Goal: Subscribe to service/newsletter

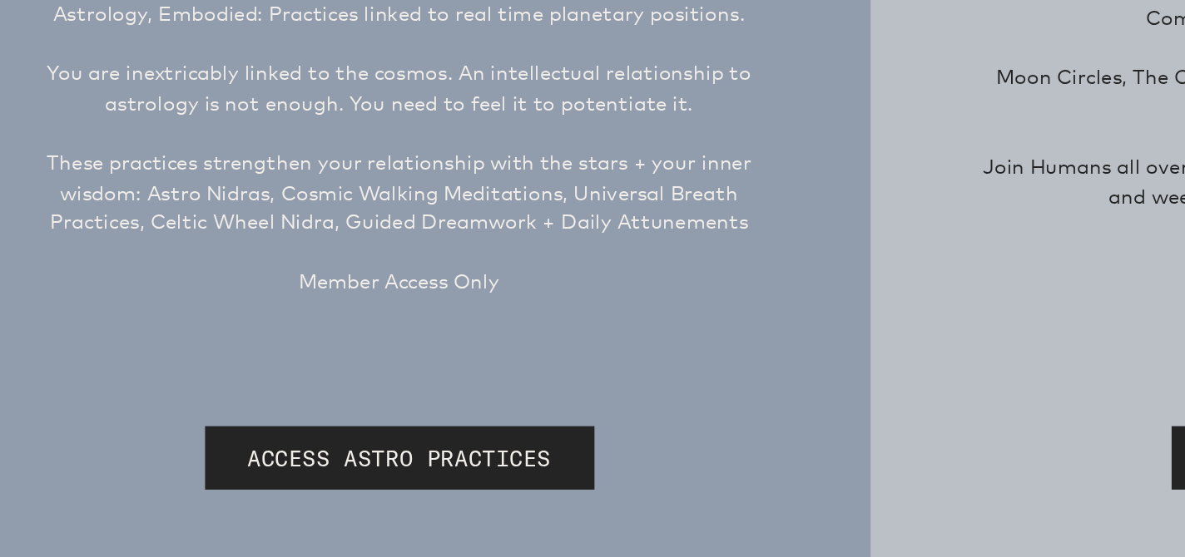
scroll to position [217, 0]
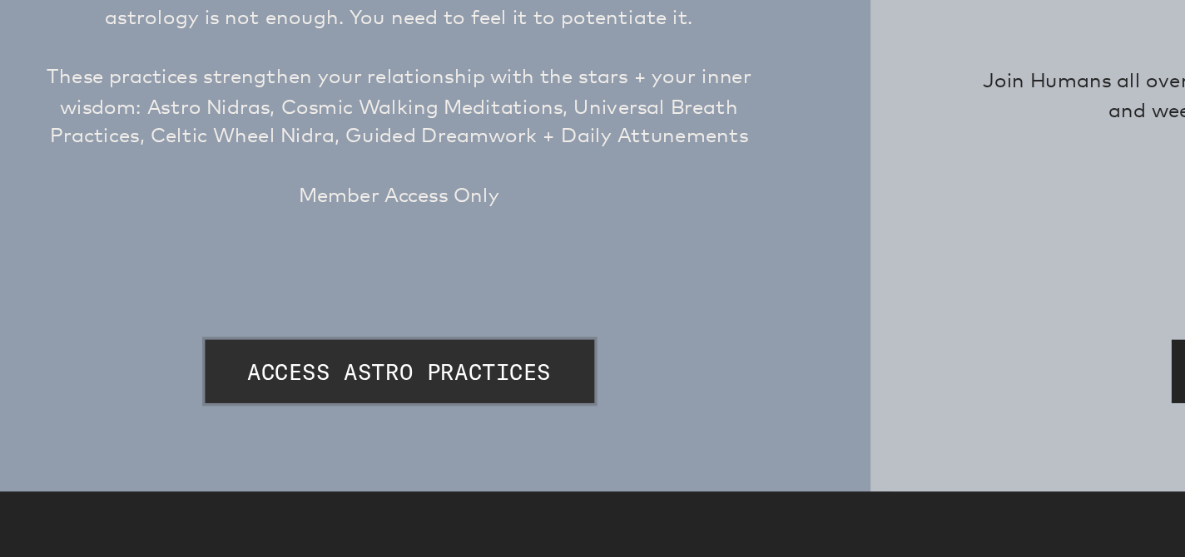
click at [256, 450] on link "ACCESS ASTRO PRACTICES" at bounding box center [294, 445] width 235 height 38
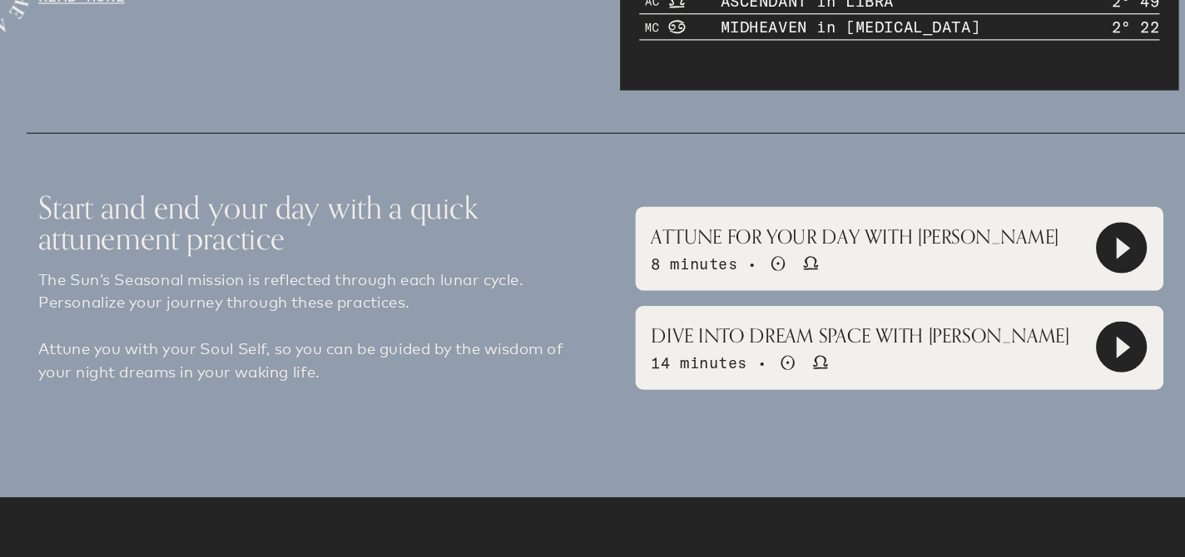
scroll to position [1142, 0]
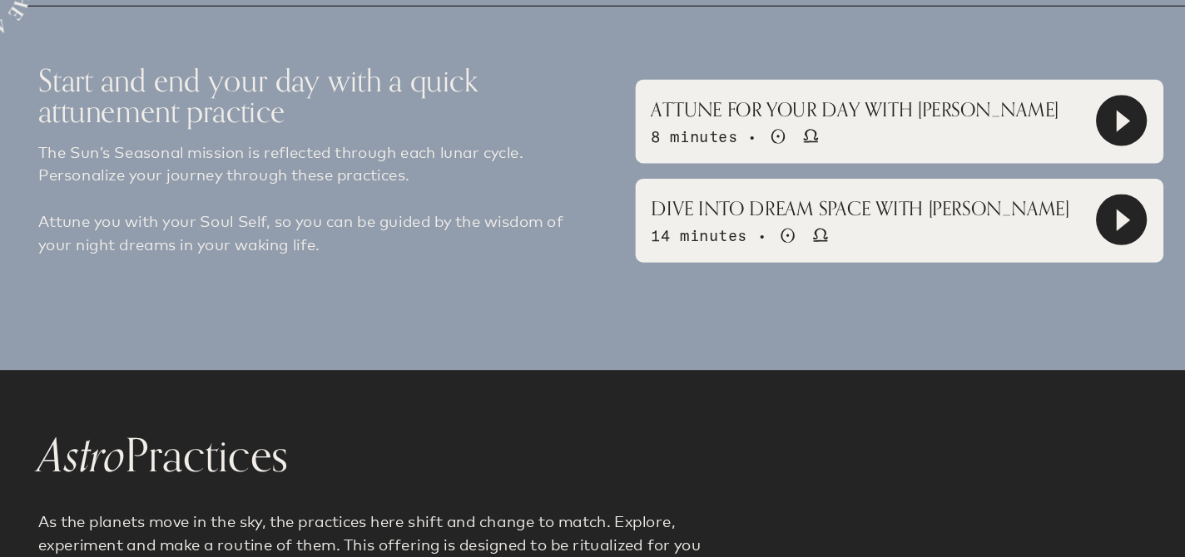
click at [1028, 177] on icon at bounding box center [1035, 181] width 42 height 42
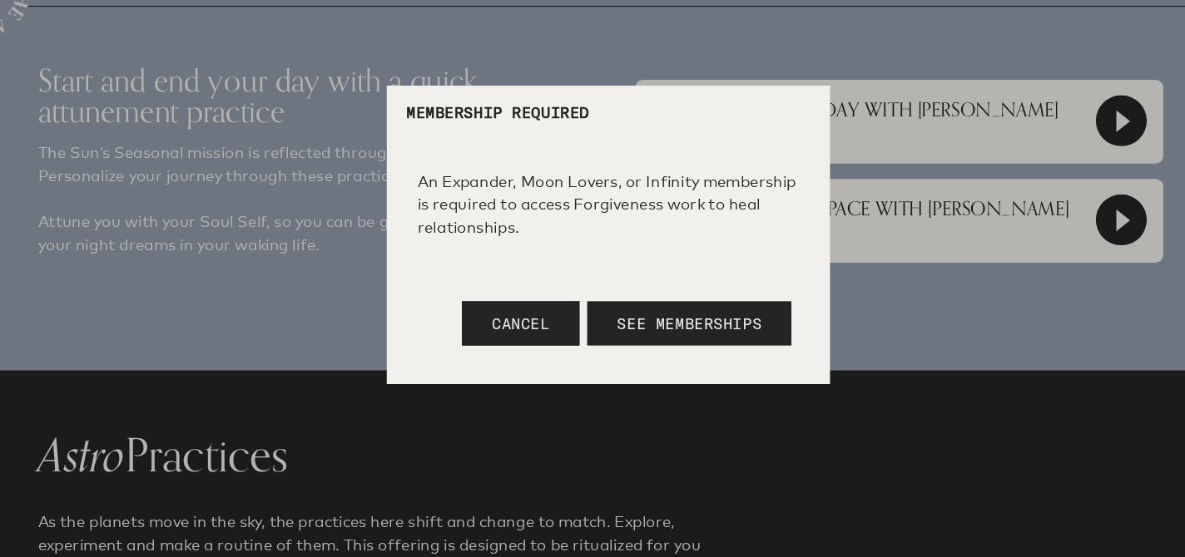
click at [513, 369] on button "Cancel" at bounding box center [517, 355] width 102 height 38
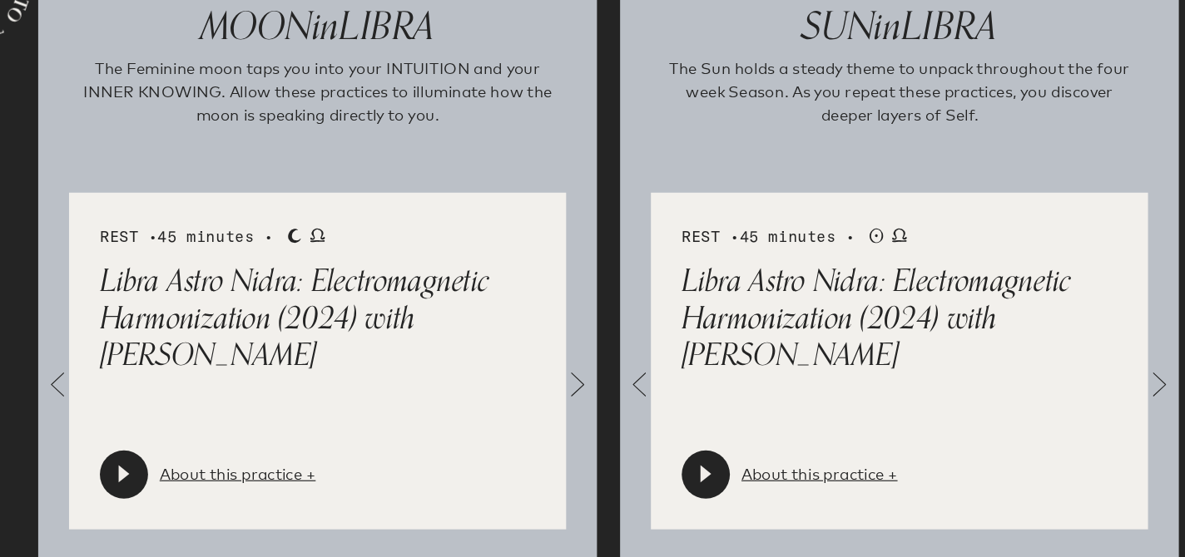
scroll to position [1768, 0]
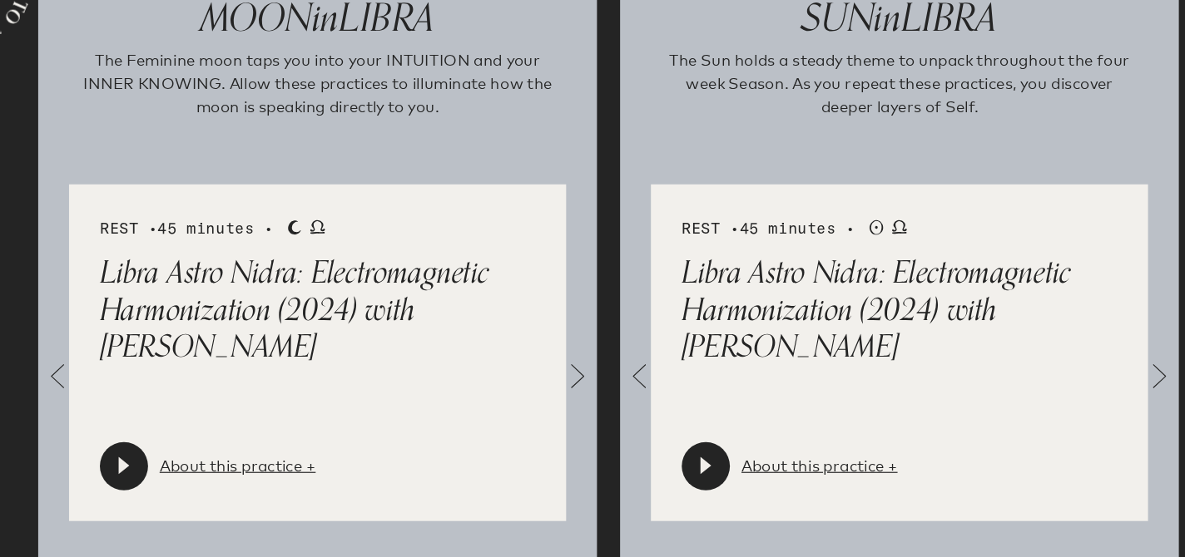
click at [182, 476] on div at bounding box center [174, 479] width 42 height 42
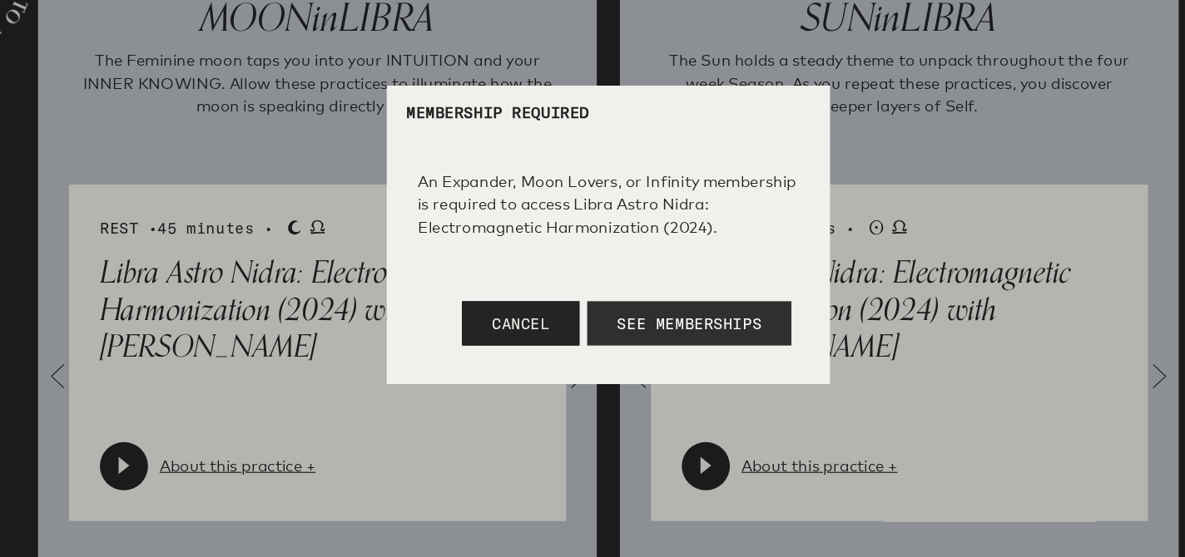
click at [662, 355] on span "See Memberships" at bounding box center [662, 355] width 125 height 17
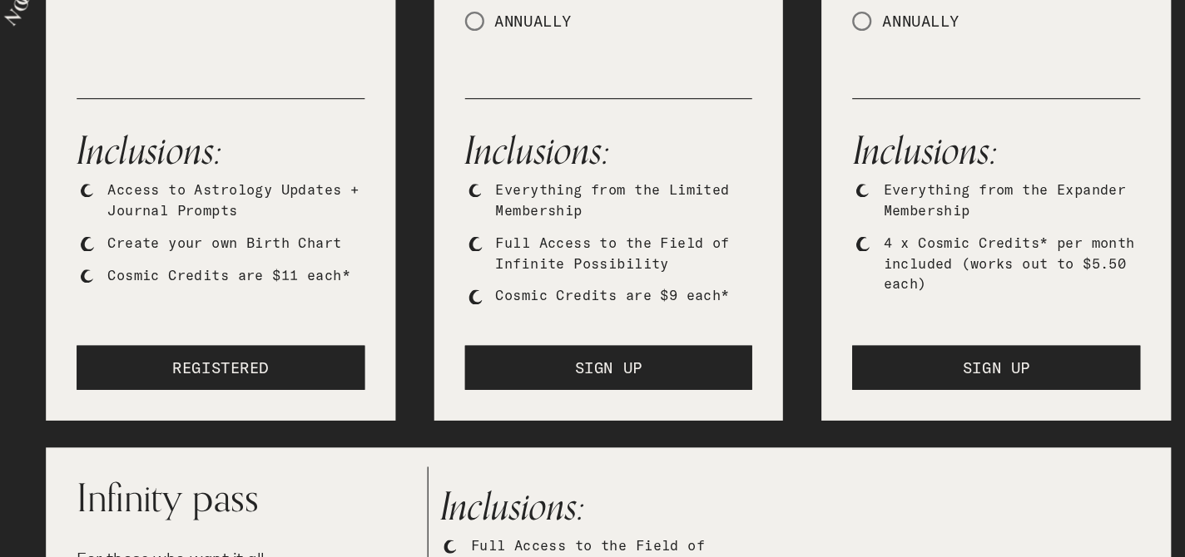
scroll to position [480, 0]
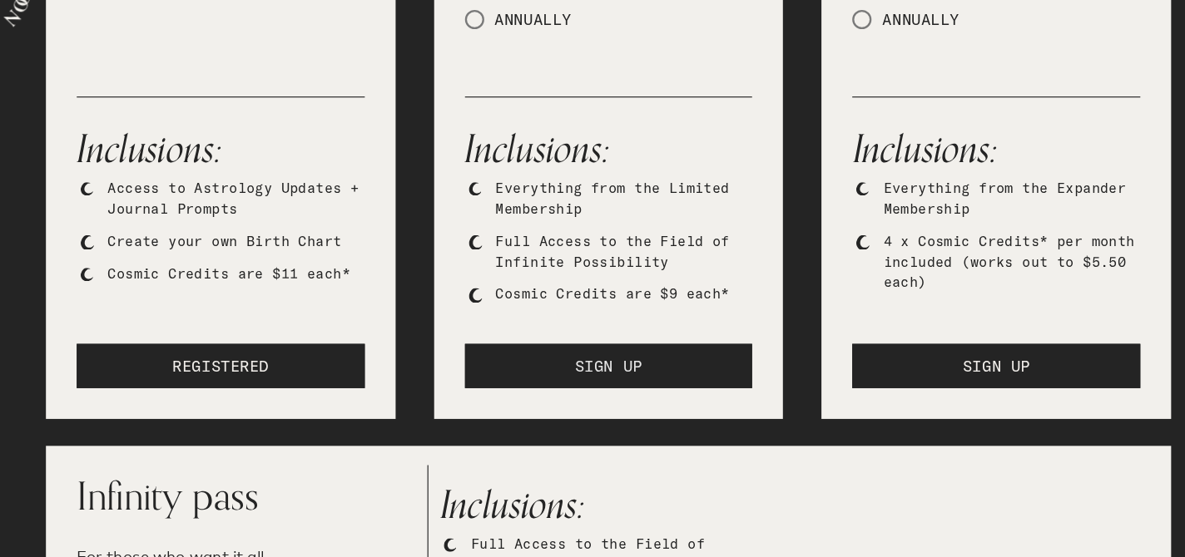
click at [623, 399] on button "SIGN UP" at bounding box center [592, 392] width 249 height 38
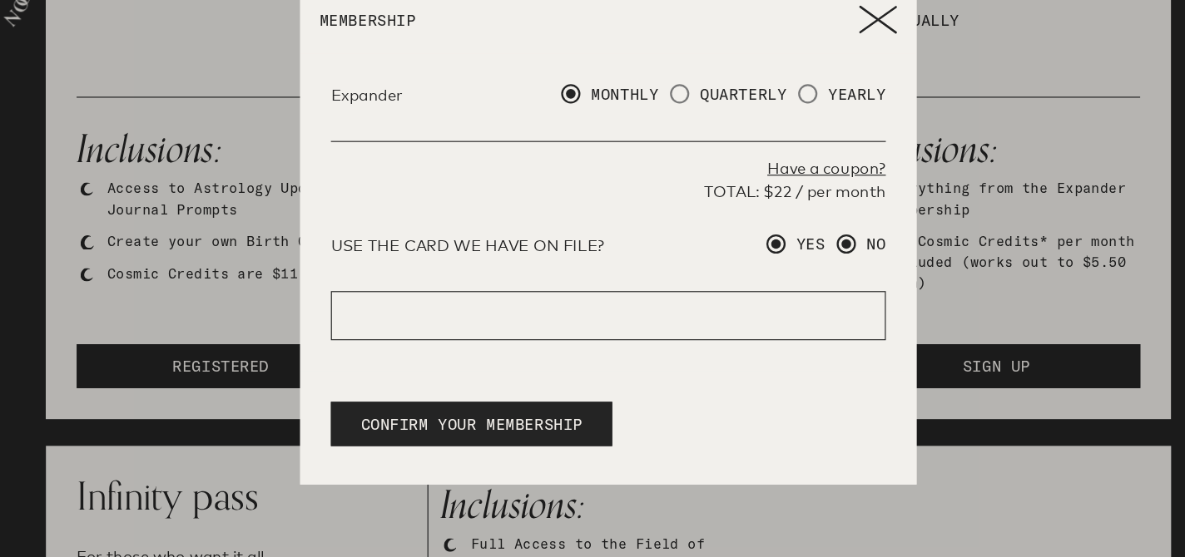
radio input "true"
radio input "false"
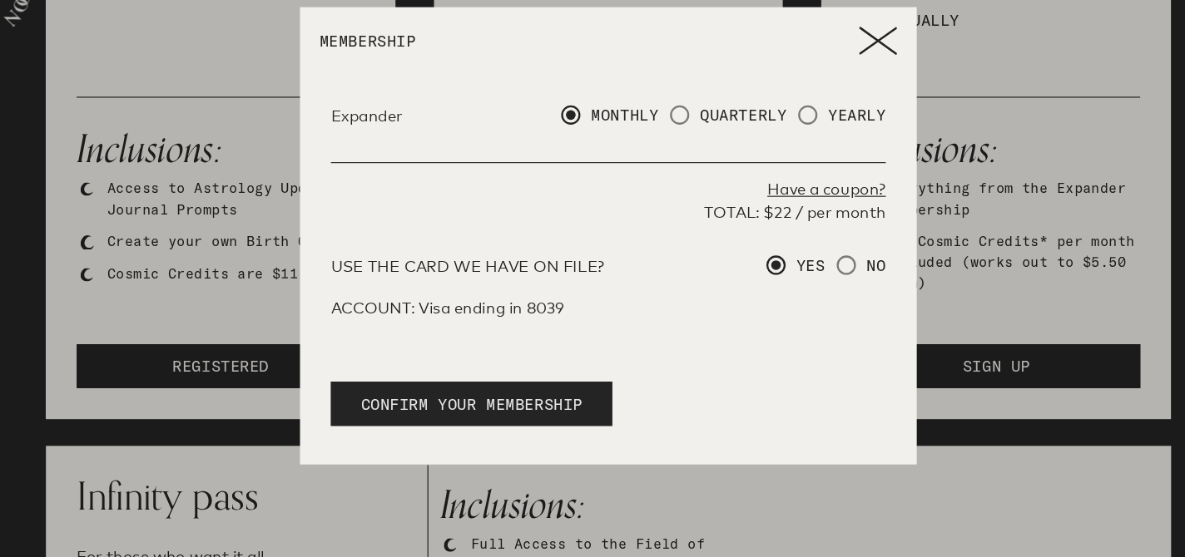
click at [523, 418] on span "CONFIRM YOUR MEMBERSHIP" at bounding box center [474, 424] width 191 height 20
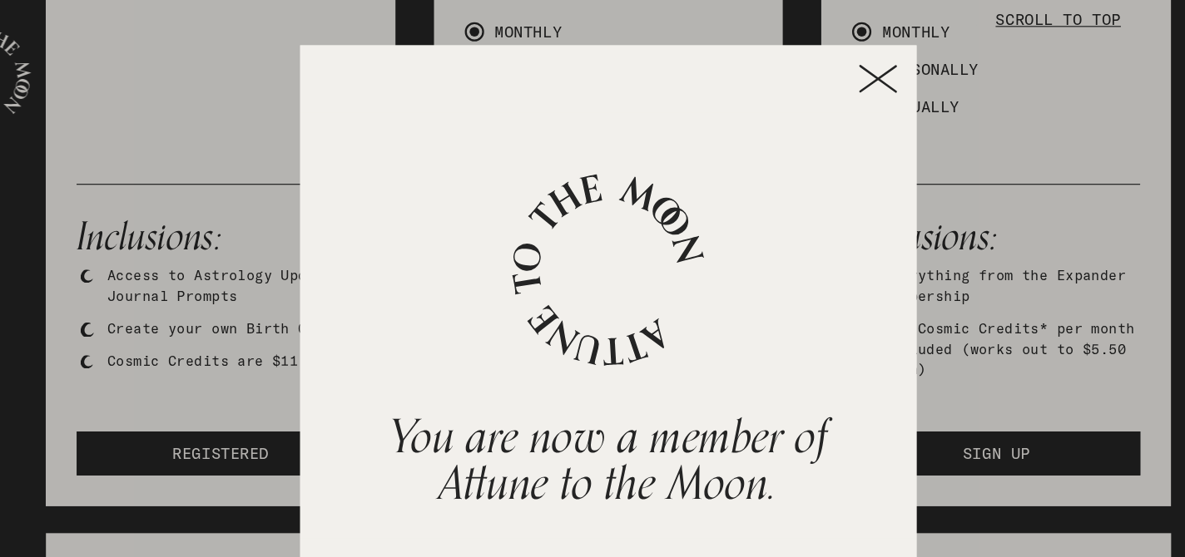
click at [828, 62] on icon at bounding box center [825, 68] width 33 height 25
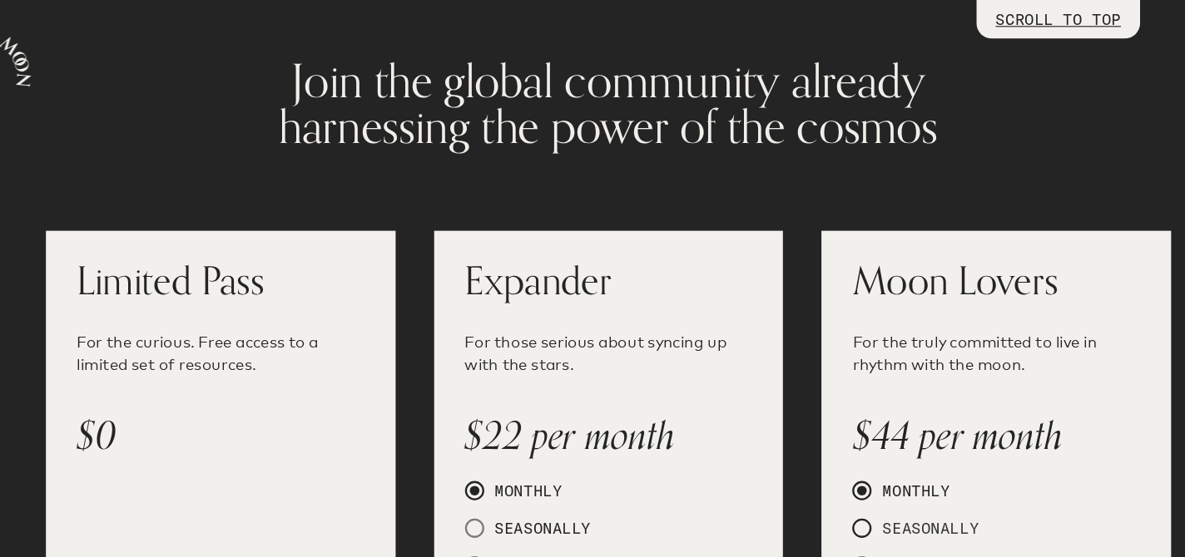
scroll to position [0, 0]
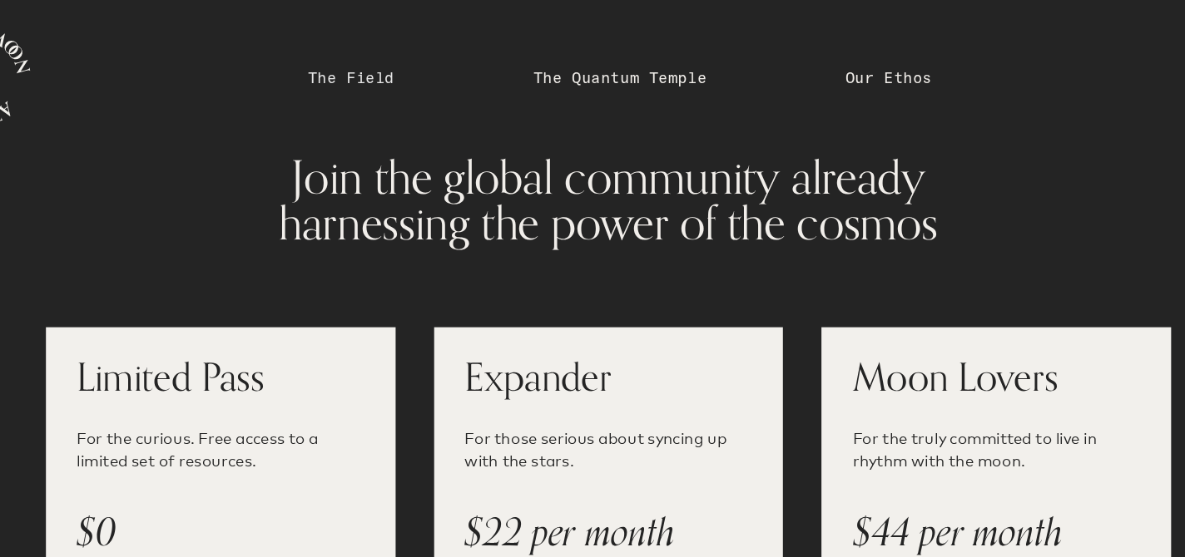
click at [388, 67] on link "The Field" at bounding box center [370, 67] width 75 height 20
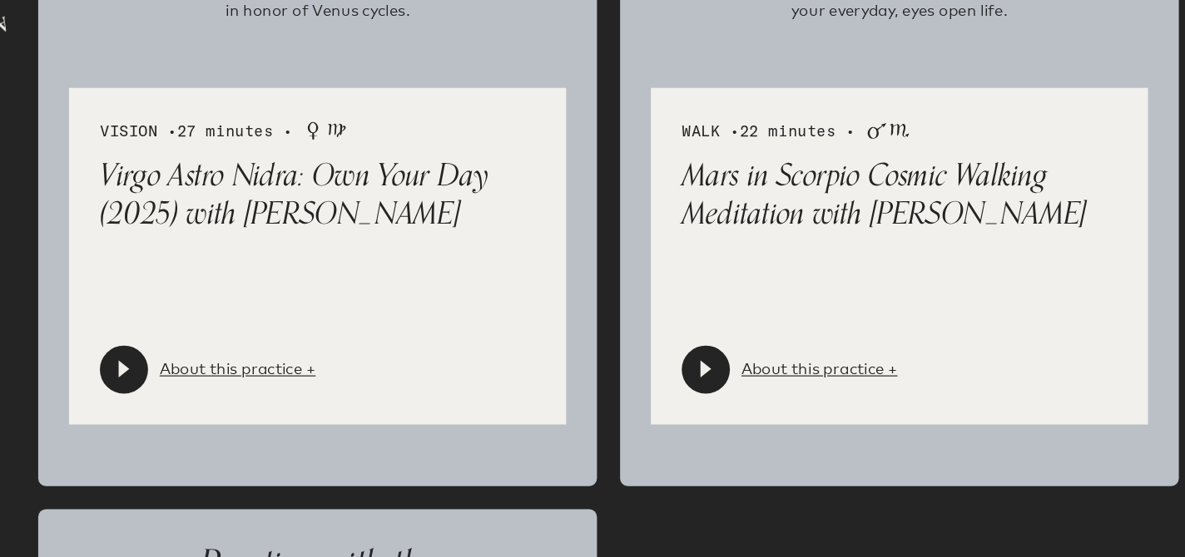
scroll to position [3050, 0]
click at [744, 401] on link "About this practice +" at bounding box center [774, 394] width 135 height 20
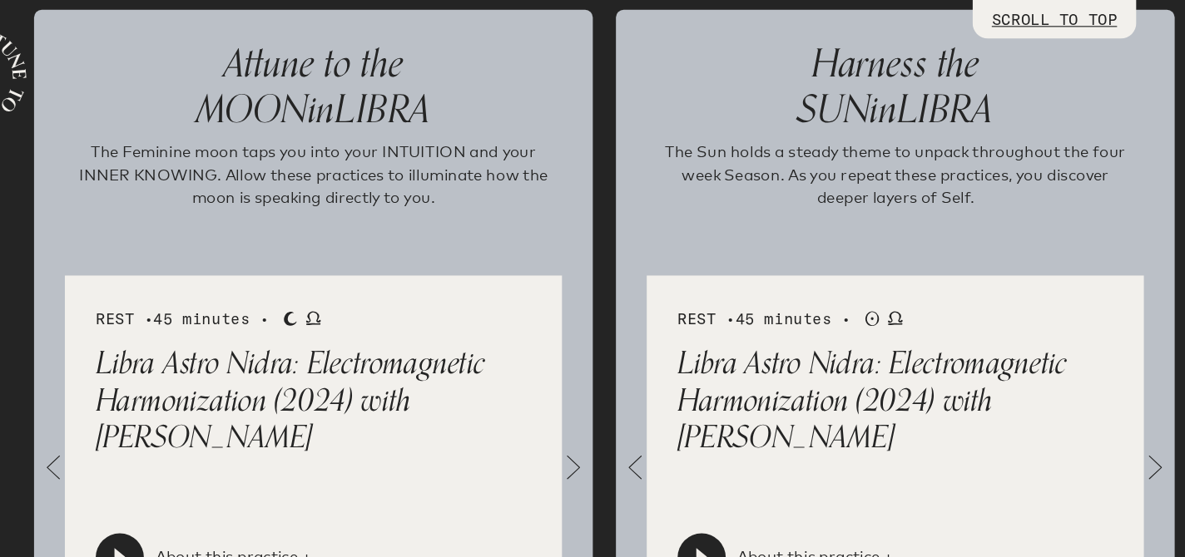
scroll to position [1764, 0]
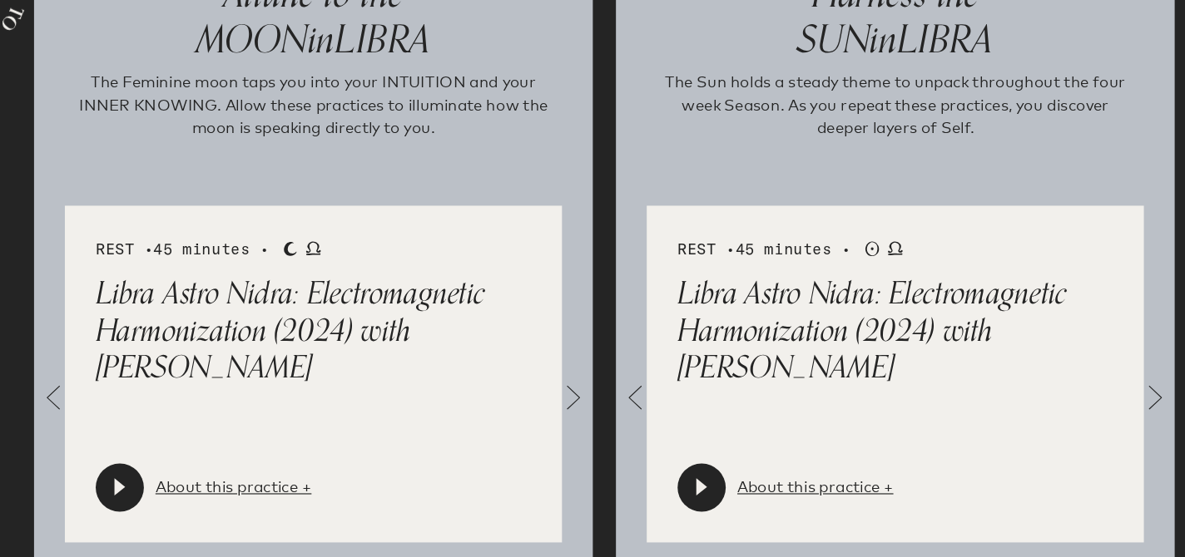
click at [191, 492] on div at bounding box center [174, 492] width 42 height 42
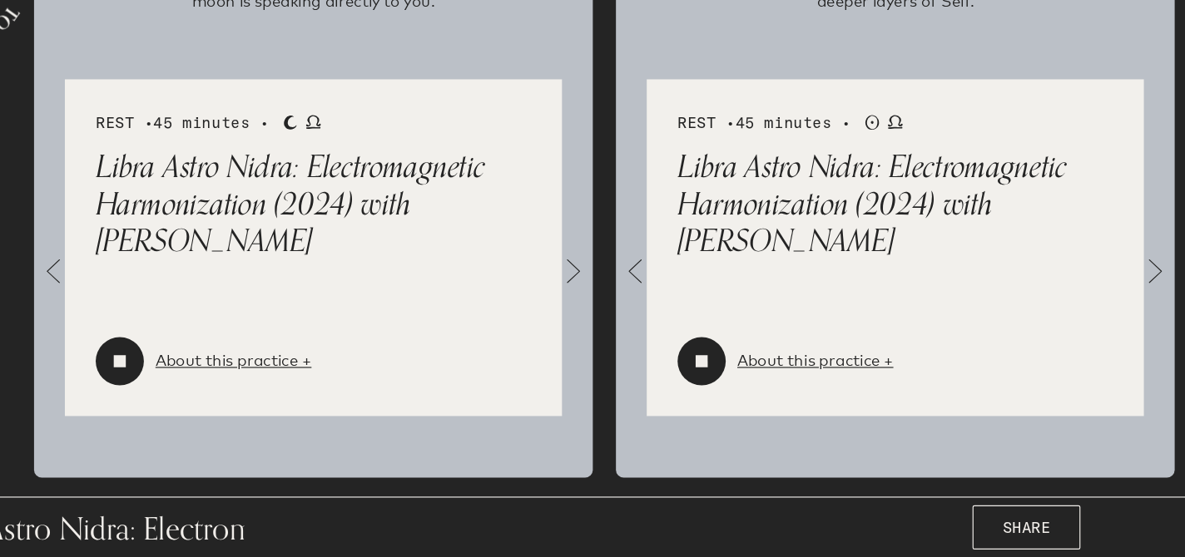
scroll to position [1884, 0]
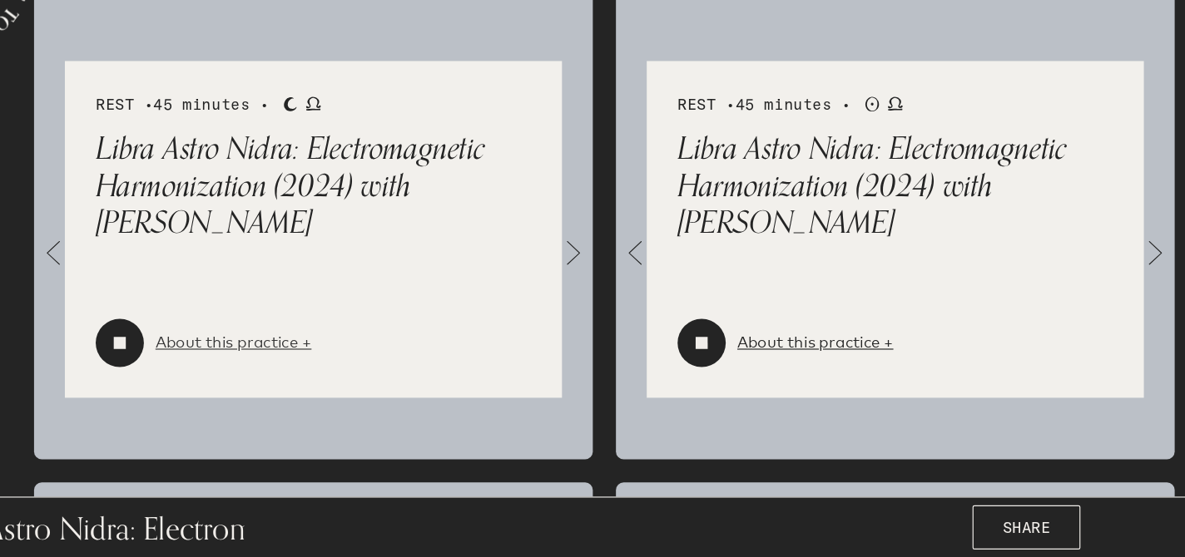
click at [310, 370] on link "About this practice +" at bounding box center [272, 372] width 135 height 20
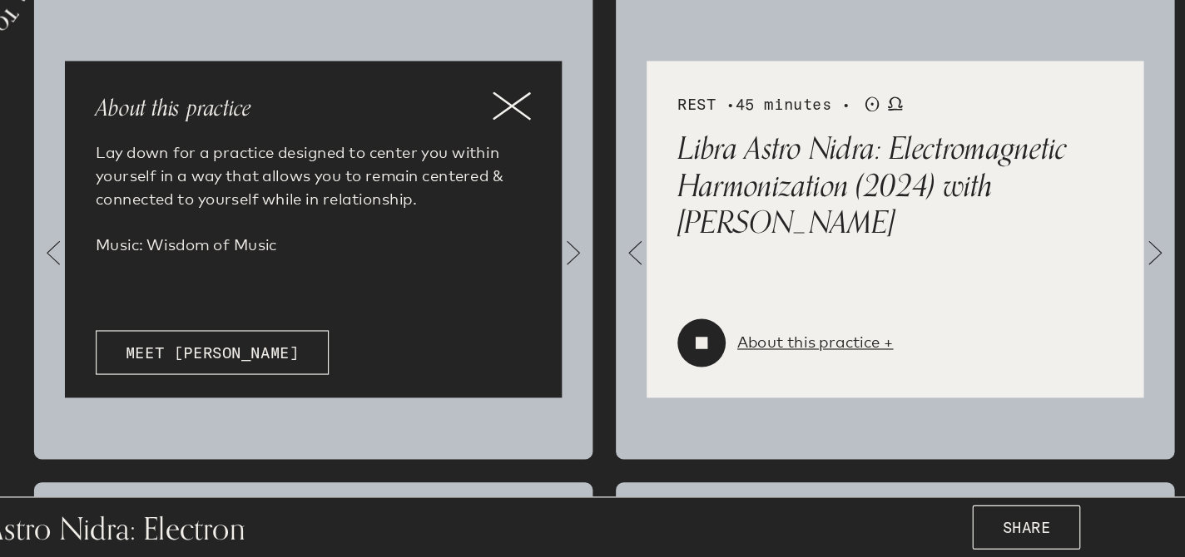
click at [504, 174] on icon at bounding box center [512, 167] width 33 height 25
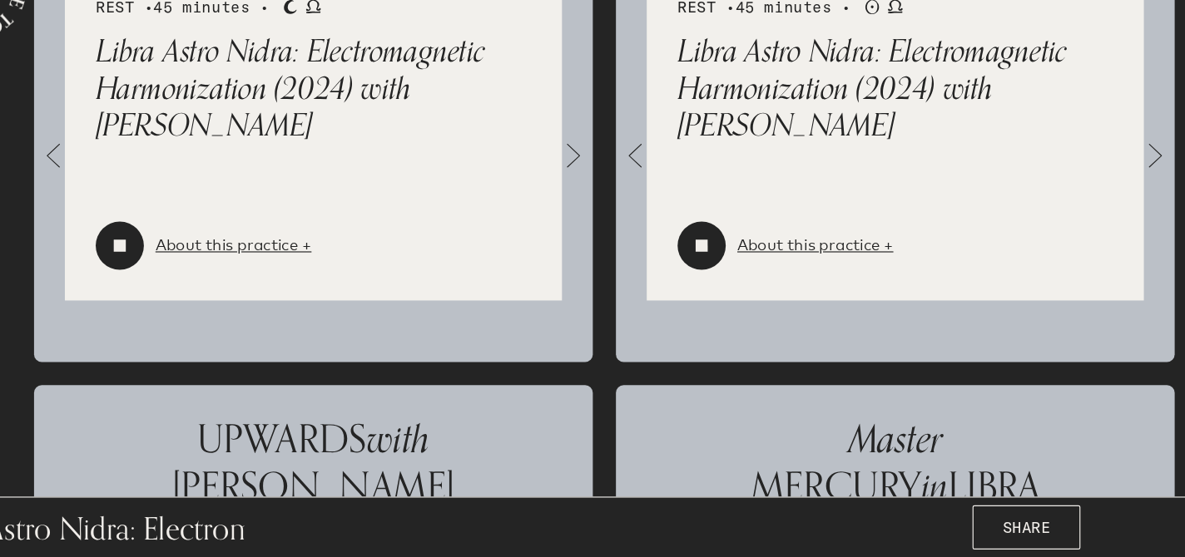
scroll to position [1974, 0]
